Goal: Book appointment/travel/reservation

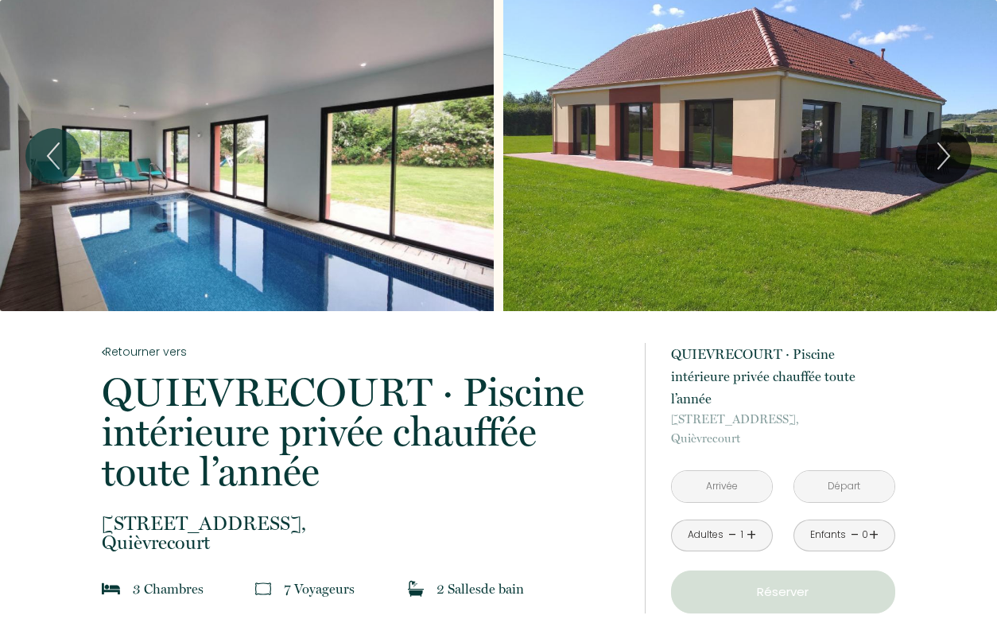
click at [413, 166] on div "Slideshow" at bounding box center [247, 155] width 494 height 311
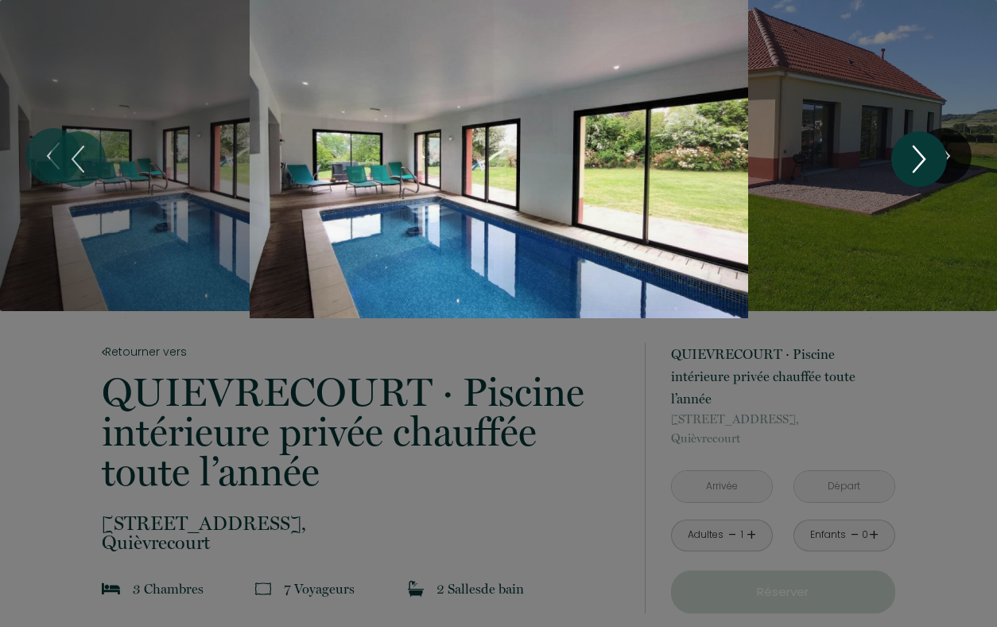
click at [930, 153] on icon "Next" at bounding box center [919, 159] width 33 height 48
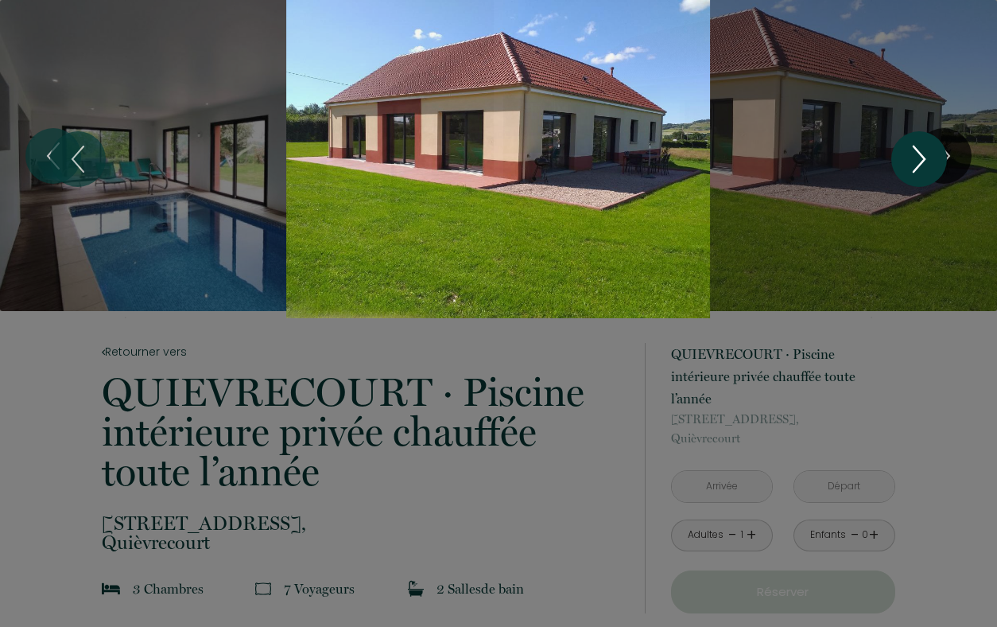
click at [930, 153] on icon "Next" at bounding box center [919, 159] width 33 height 48
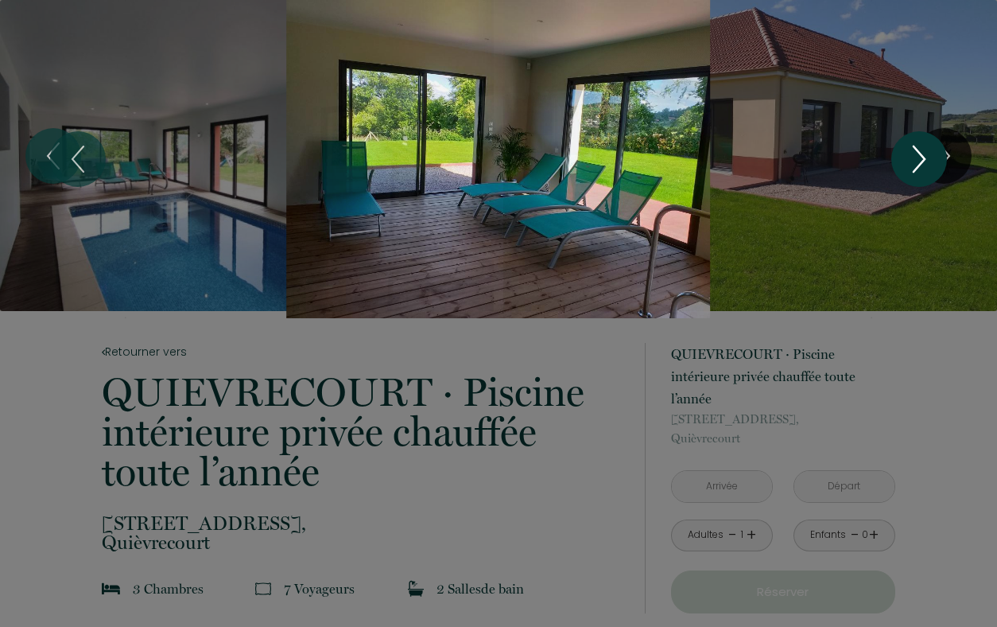
click at [930, 153] on icon "Next" at bounding box center [919, 159] width 33 height 48
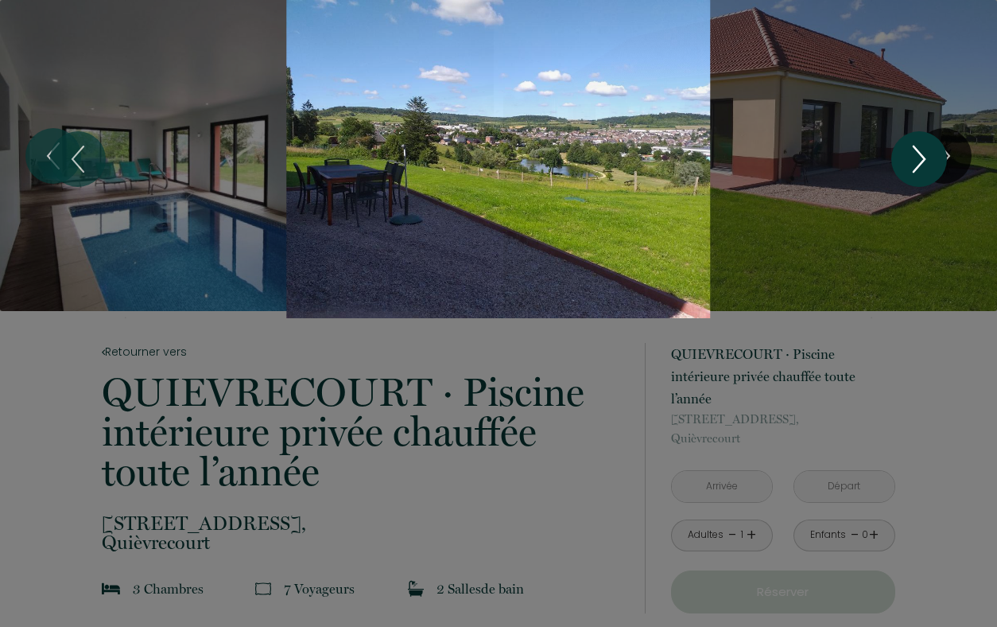
click at [930, 153] on icon "Next" at bounding box center [919, 159] width 33 height 48
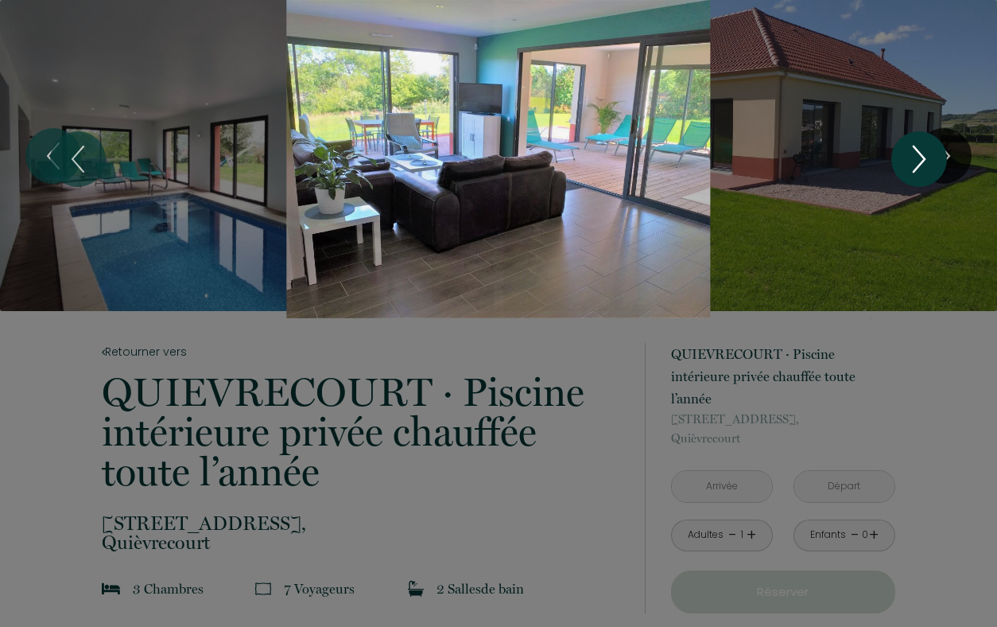
click at [916, 160] on icon "Next" at bounding box center [919, 159] width 33 height 48
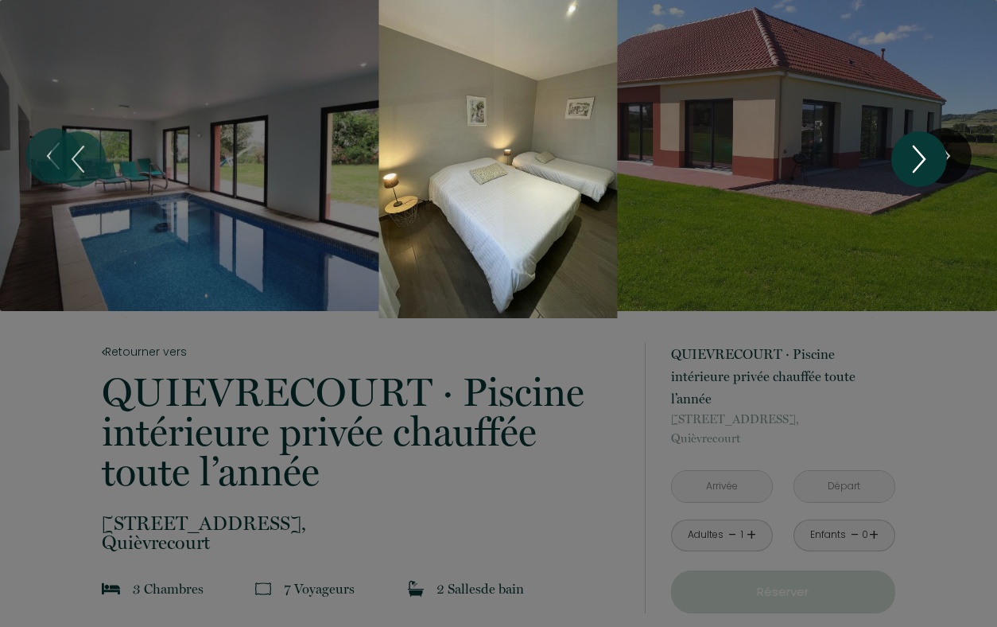
click at [916, 160] on icon "Next" at bounding box center [919, 159] width 33 height 48
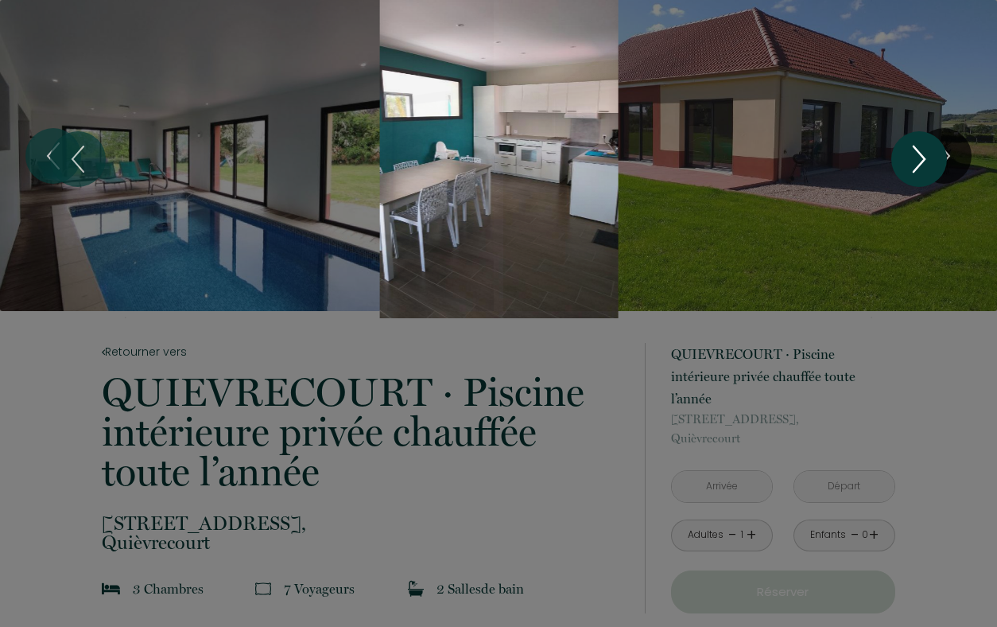
click at [916, 160] on icon "Next" at bounding box center [919, 159] width 33 height 48
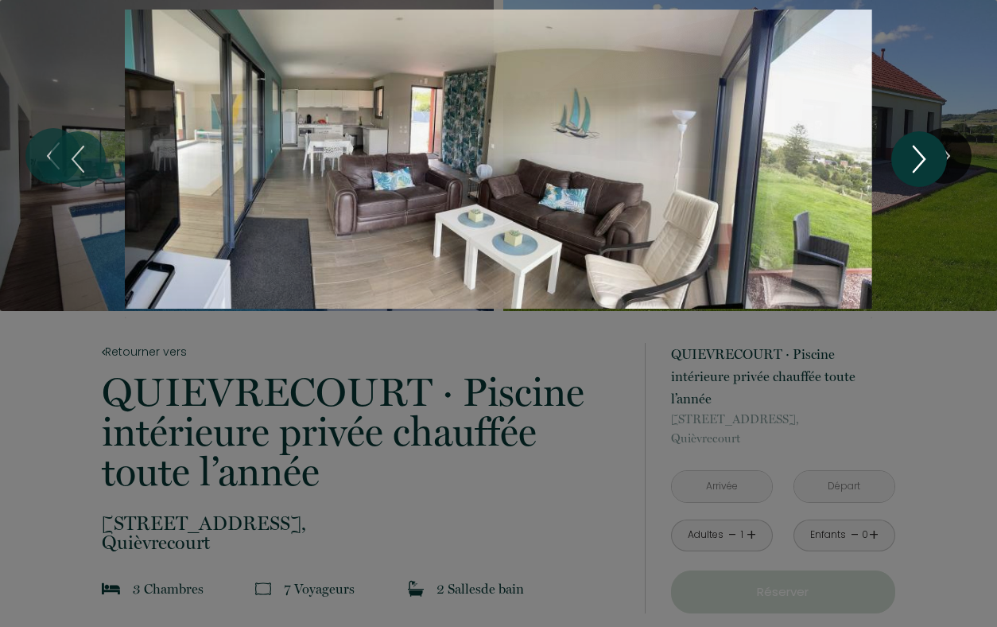
click at [916, 160] on icon "Next" at bounding box center [919, 159] width 33 height 48
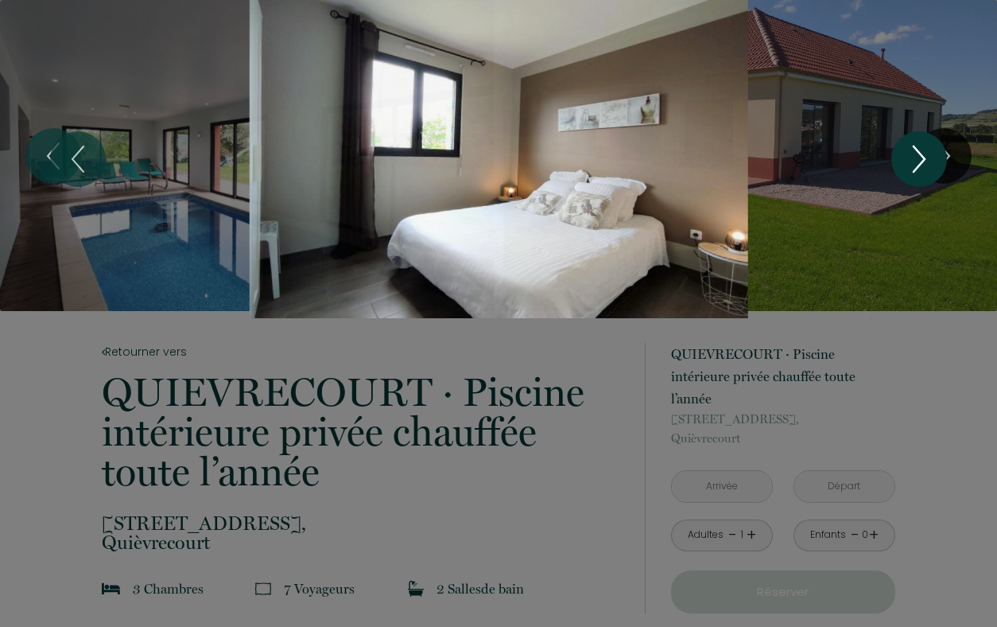
click at [916, 160] on icon "Next" at bounding box center [919, 159] width 33 height 48
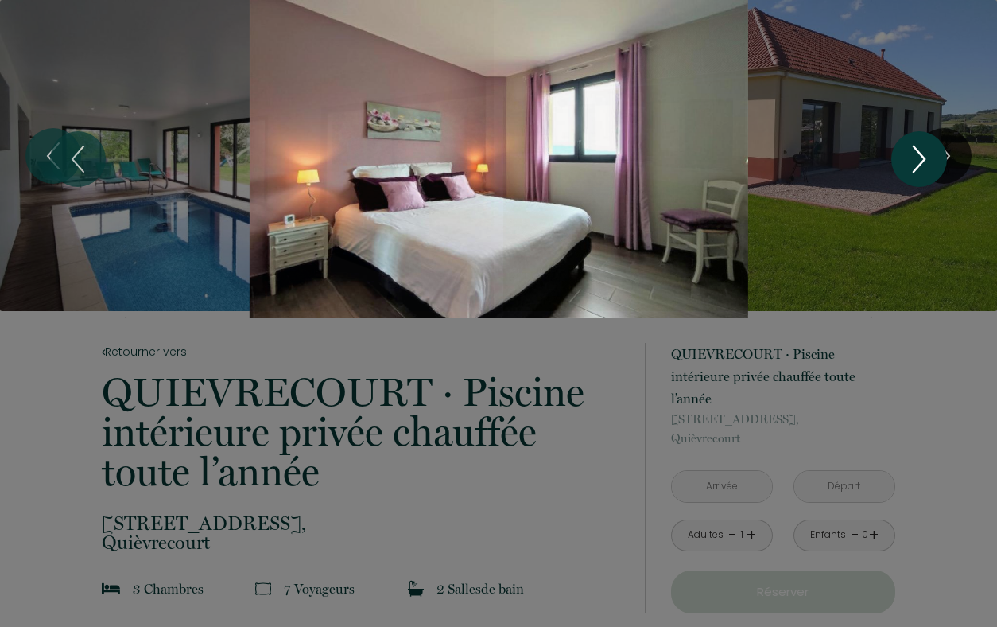
click at [916, 159] on icon "Next" at bounding box center [919, 159] width 33 height 48
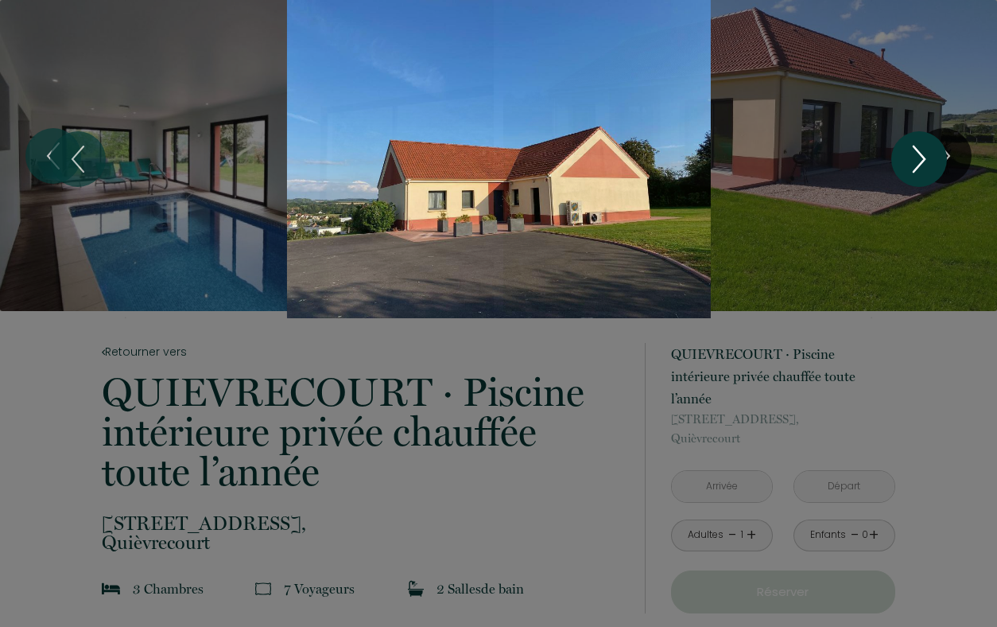
click at [916, 159] on icon "Next" at bounding box center [919, 159] width 33 height 48
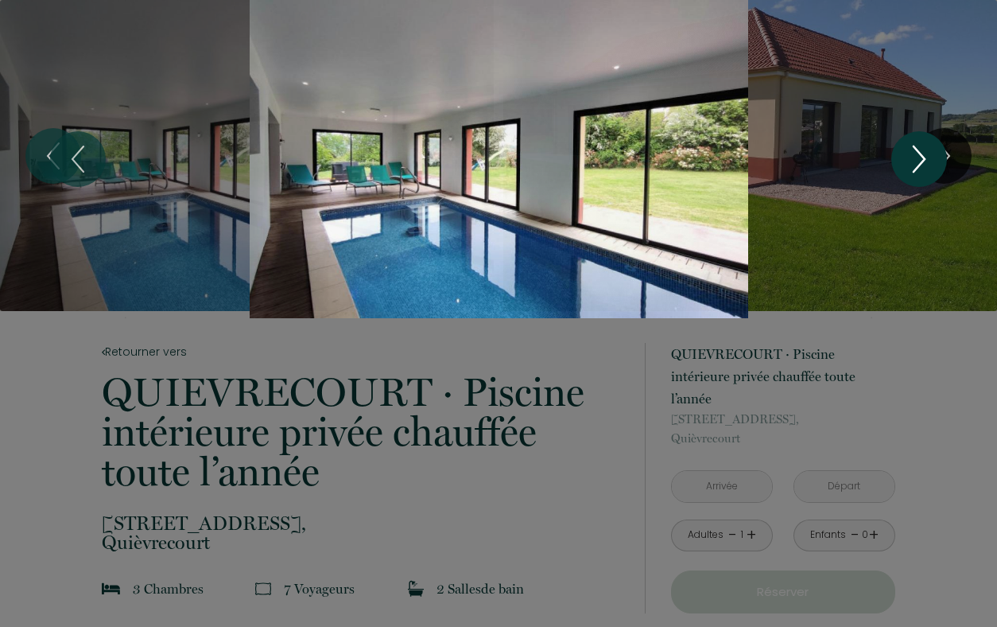
click at [916, 159] on icon "Next" at bounding box center [919, 159] width 33 height 48
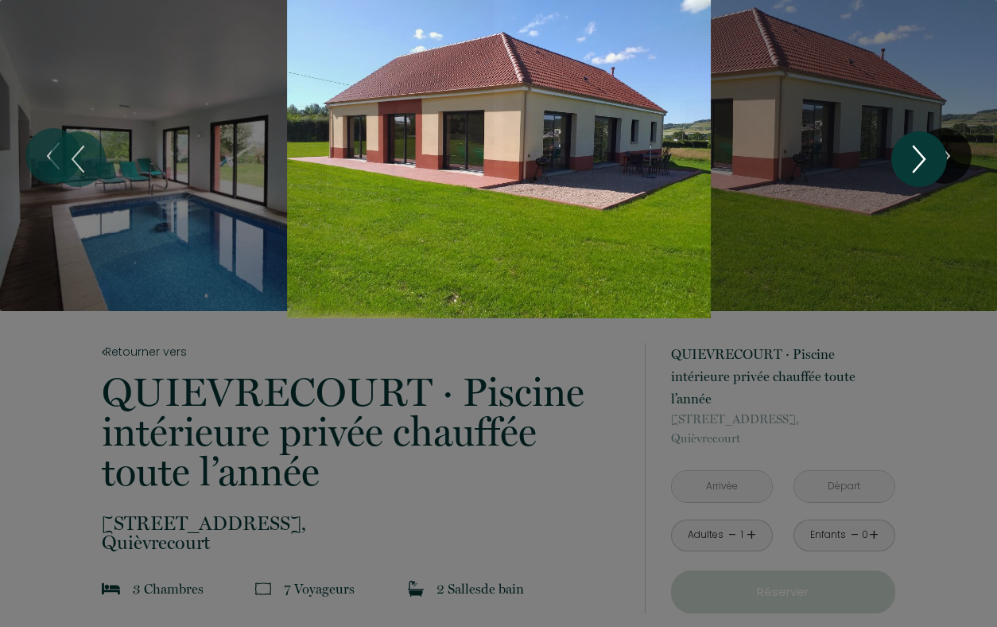
click at [916, 159] on icon "Next" at bounding box center [919, 159] width 33 height 48
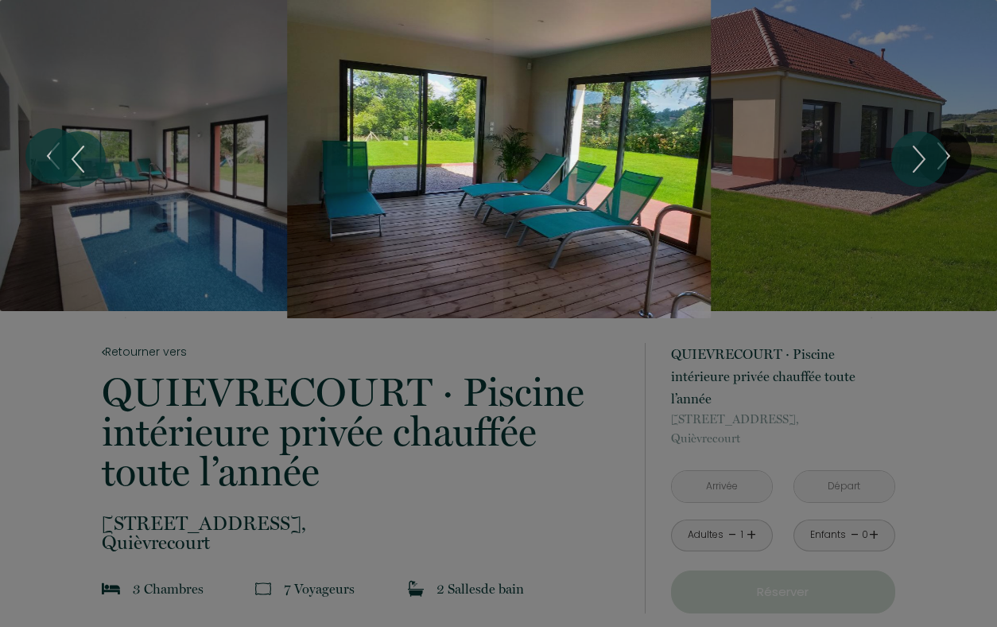
click at [534, 429] on div at bounding box center [498, 313] width 997 height 627
click at [517, 443] on div at bounding box center [498, 313] width 997 height 627
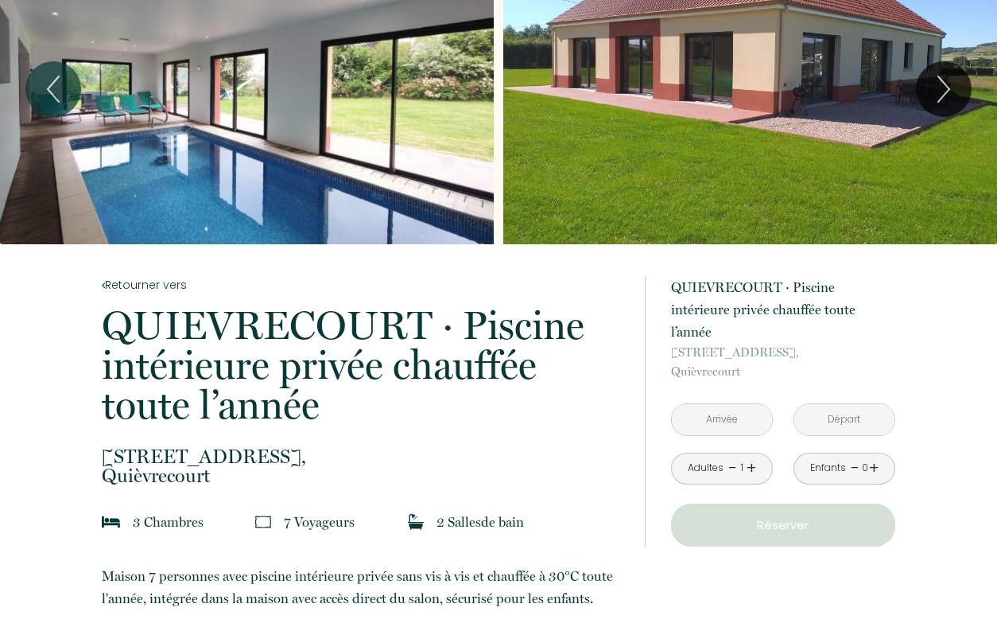
scroll to position [87, 0]
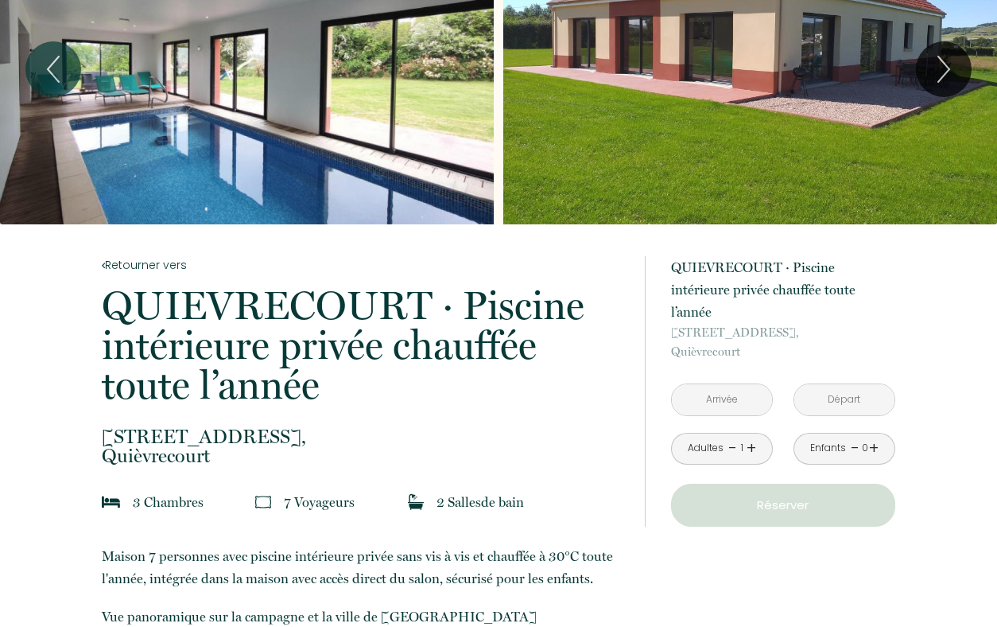
click at [707, 405] on input "text" at bounding box center [722, 399] width 100 height 31
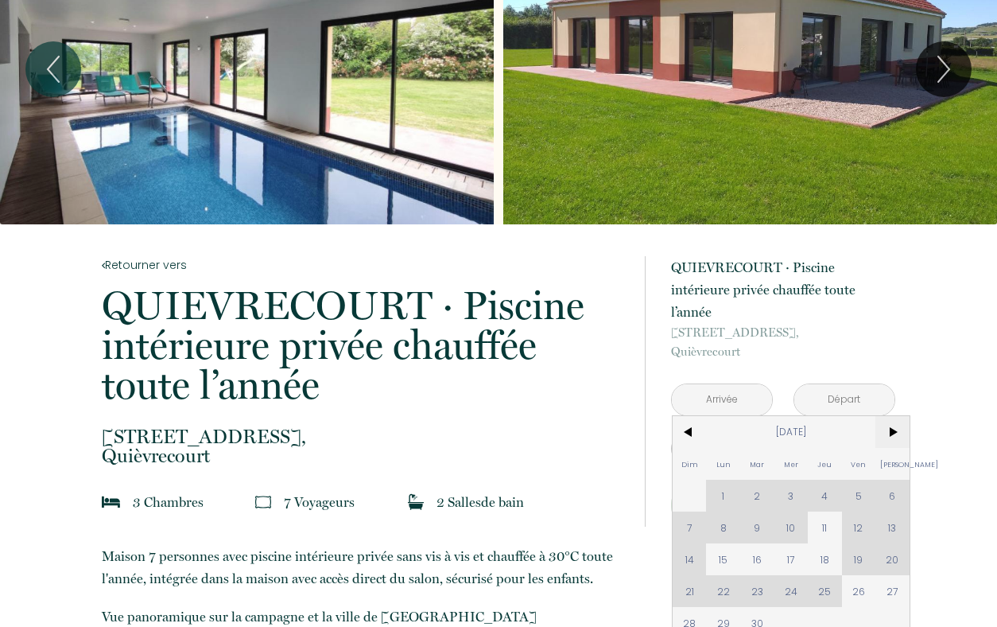
click at [896, 431] on span ">" at bounding box center [893, 432] width 34 height 32
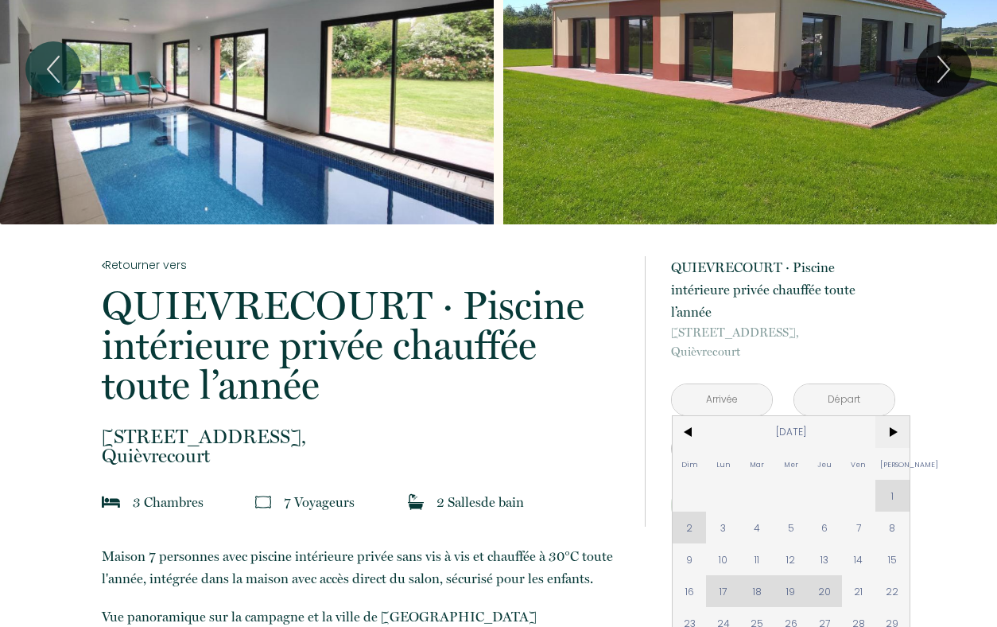
click at [896, 431] on span ">" at bounding box center [893, 432] width 34 height 32
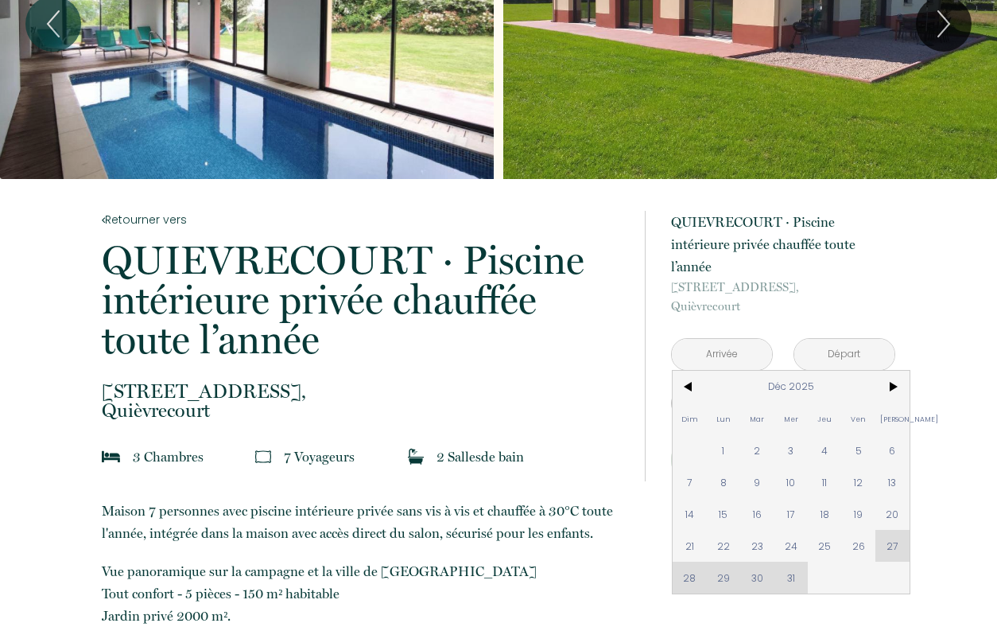
scroll to position [145, 0]
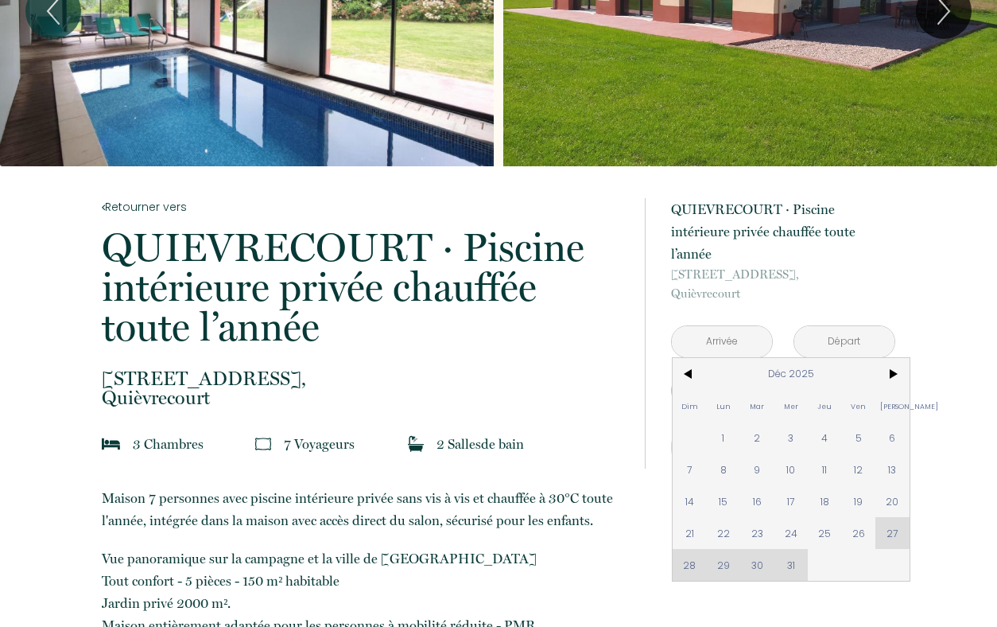
click at [890, 530] on div "Dim Lun Mar Mer Jeu Ven Sam 1 2 3 4 5 6 7 8 9 10 11 12 13 14 15 16 17 18 19 20 …" at bounding box center [791, 469] width 237 height 223
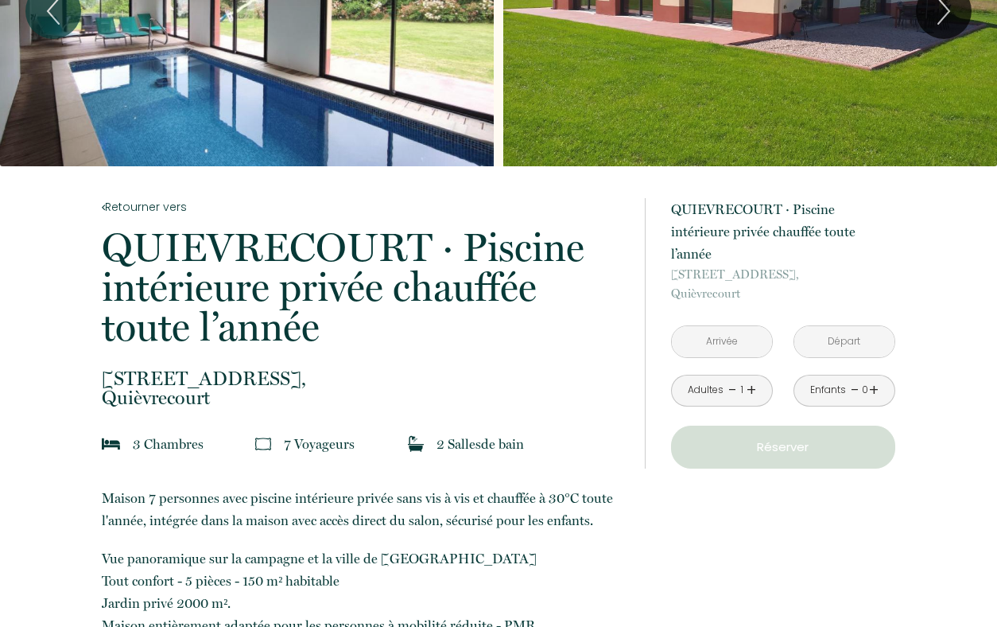
scroll to position [0, 0]
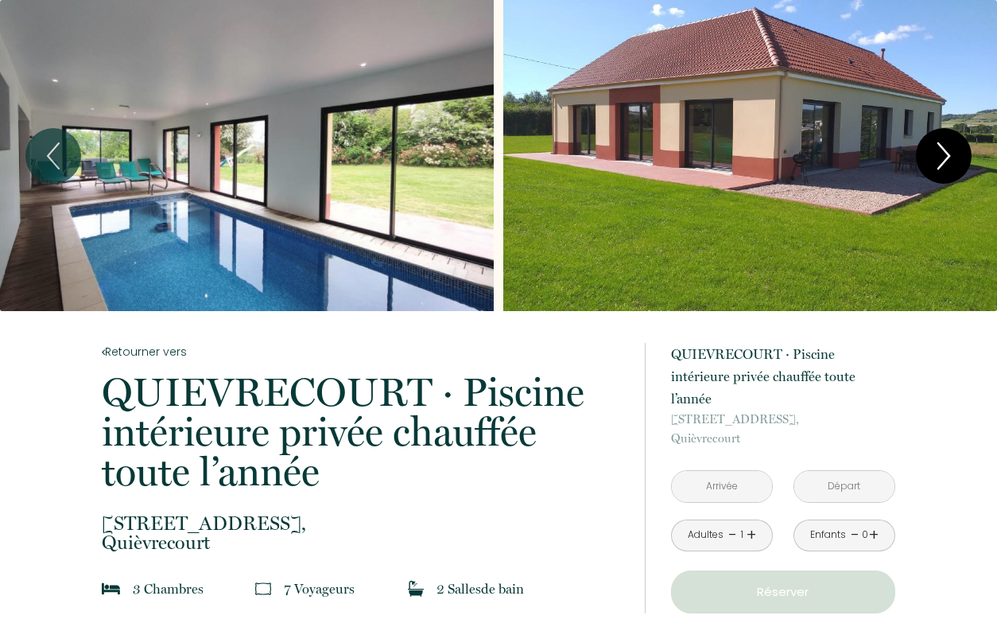
click at [947, 146] on icon "Next" at bounding box center [943, 156] width 33 height 48
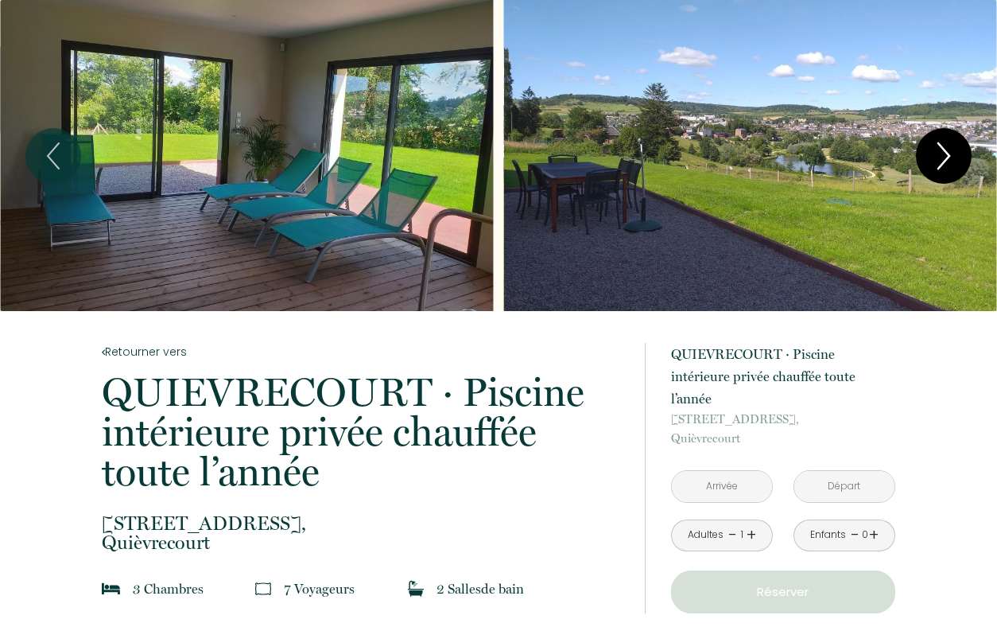
click at [947, 146] on icon "Next" at bounding box center [943, 156] width 33 height 48
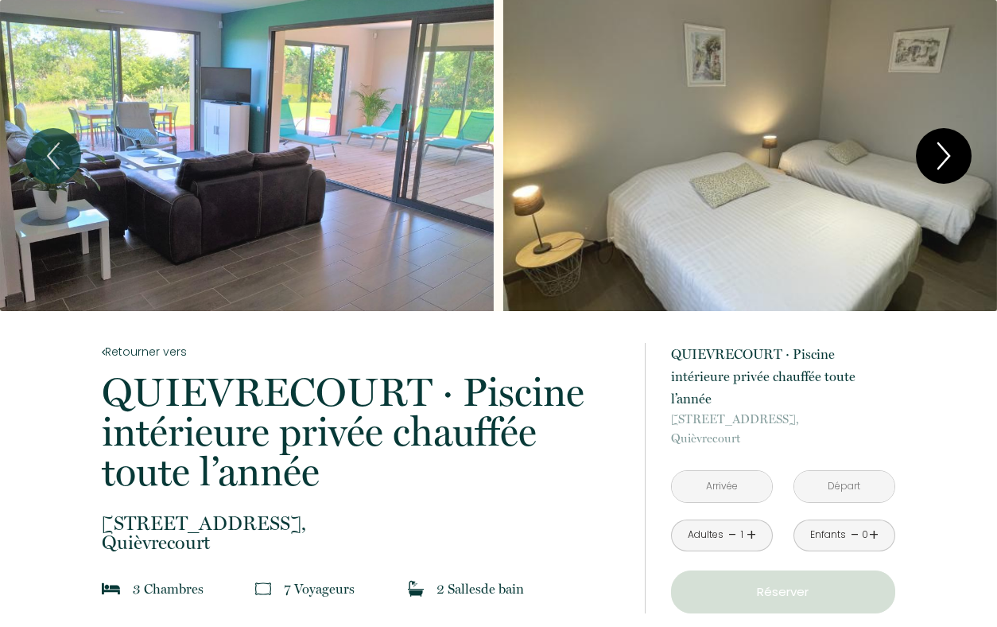
click at [947, 146] on icon "Next" at bounding box center [943, 156] width 33 height 48
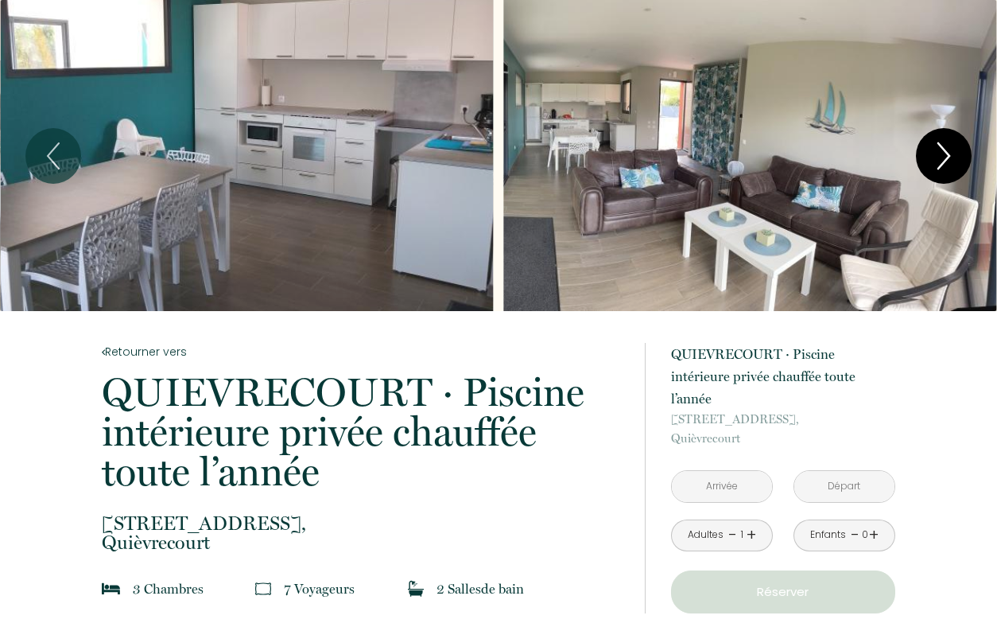
click at [947, 146] on icon "Next" at bounding box center [943, 156] width 33 height 48
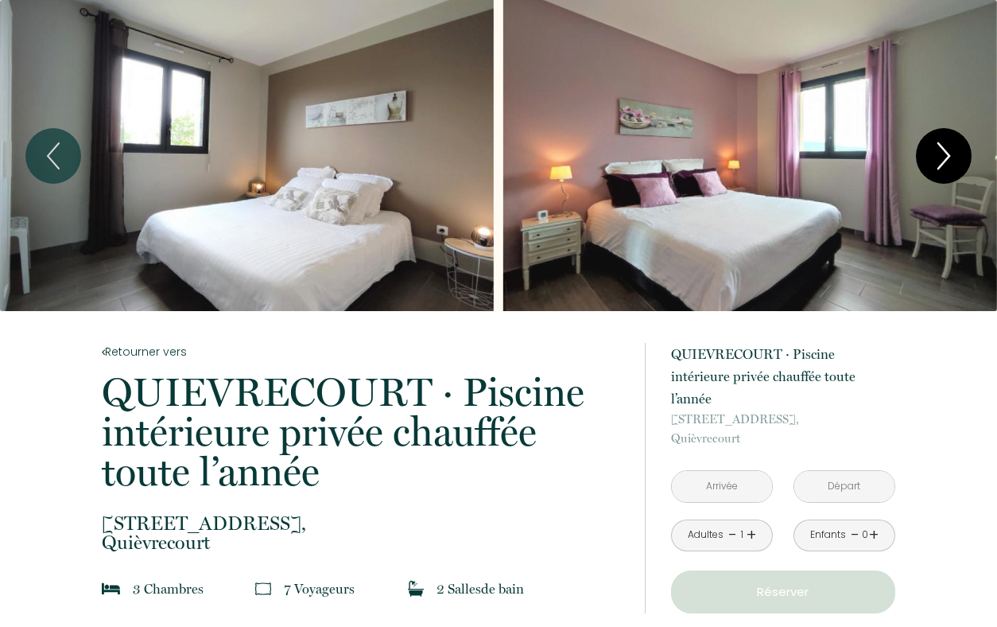
click at [947, 146] on icon "Next" at bounding box center [943, 156] width 33 height 48
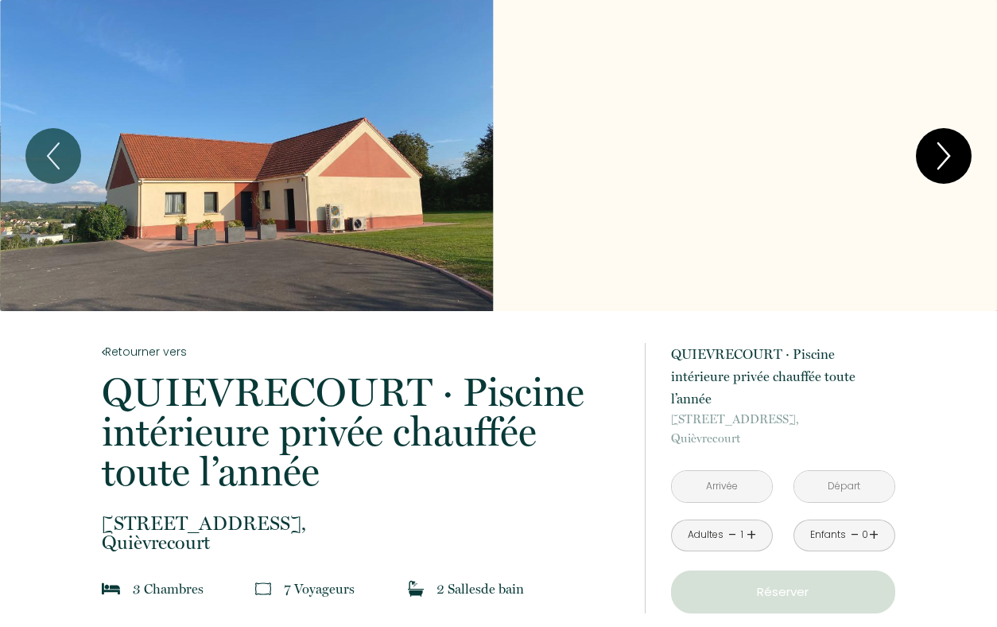
click at [947, 146] on icon "Next" at bounding box center [943, 156] width 33 height 48
